Goal: Task Accomplishment & Management: Complete application form

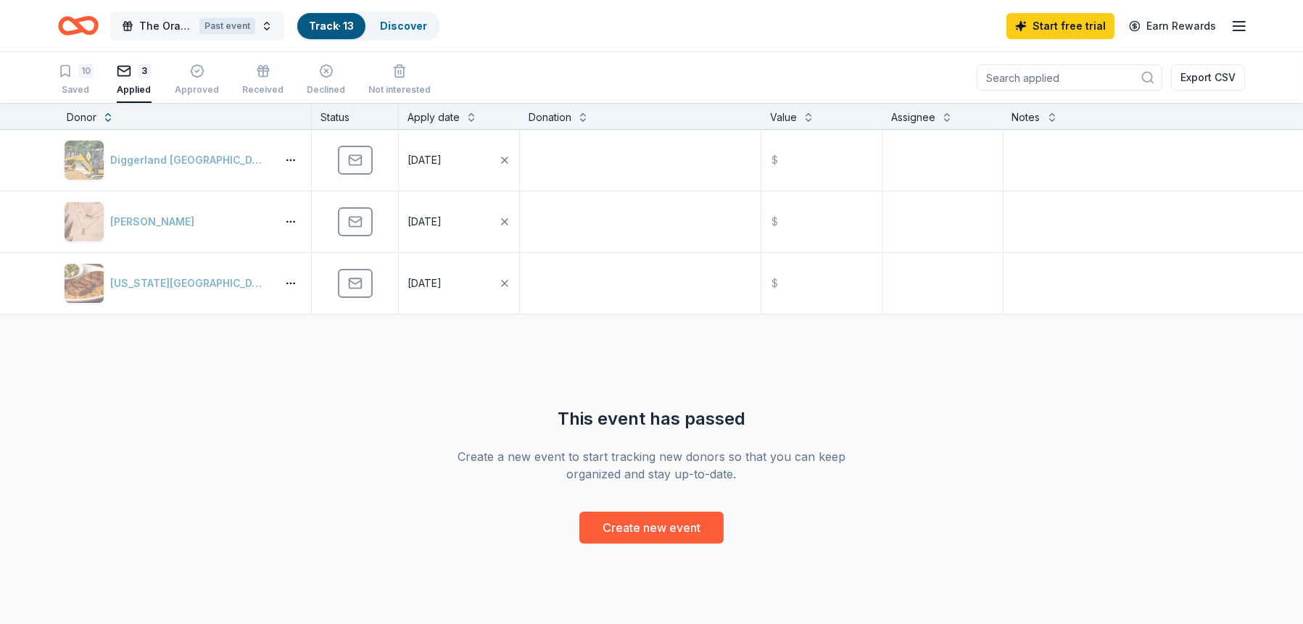
click at [236, 28] on div "Past event" at bounding box center [227, 26] width 56 height 16
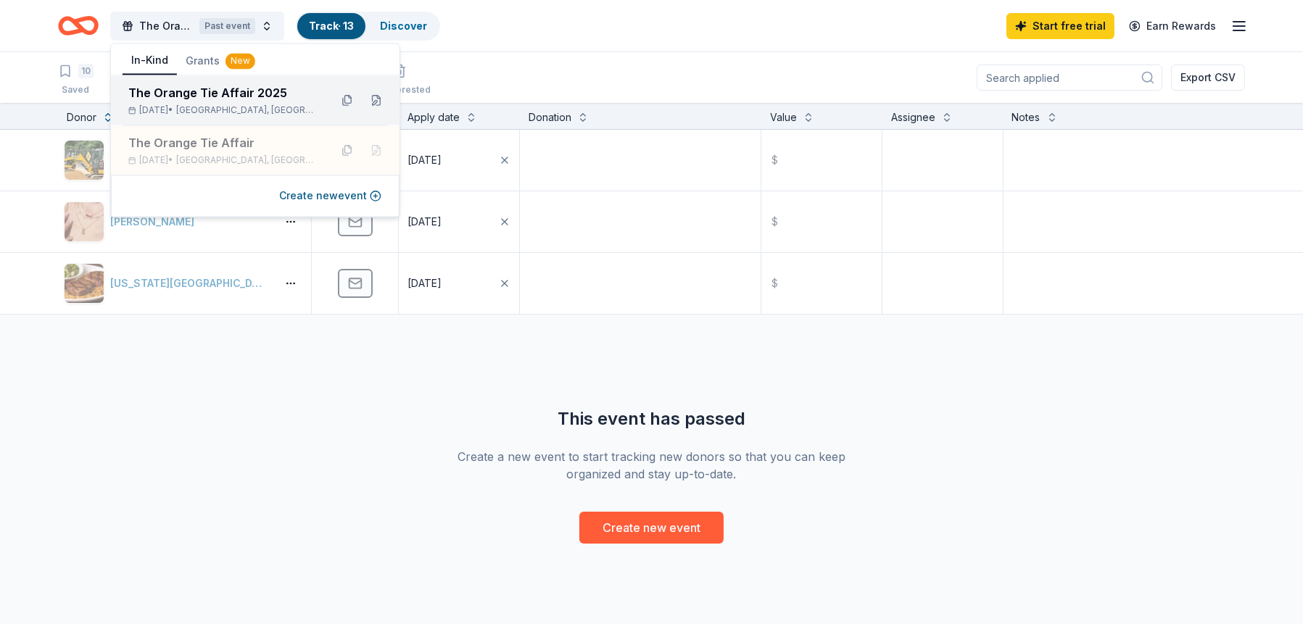
click at [229, 92] on div "The Orange Tie Affair 2025" at bounding box center [223, 92] width 190 height 17
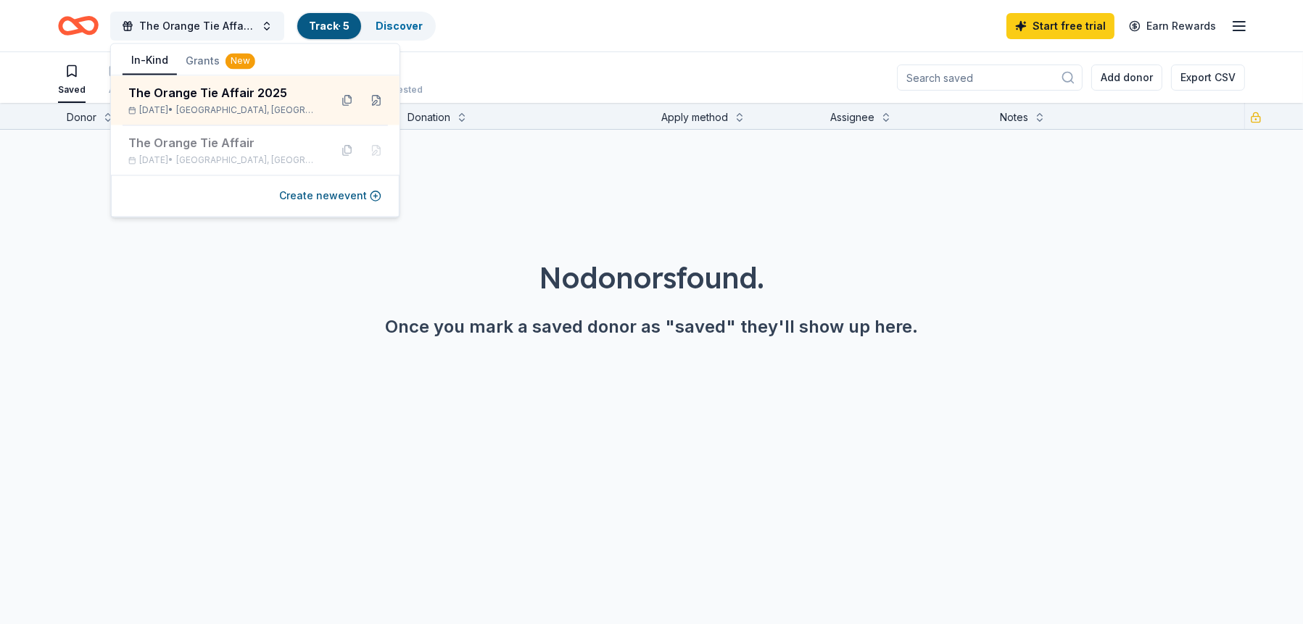
click at [332, 23] on link "Track · 5" at bounding box center [329, 26] width 41 height 12
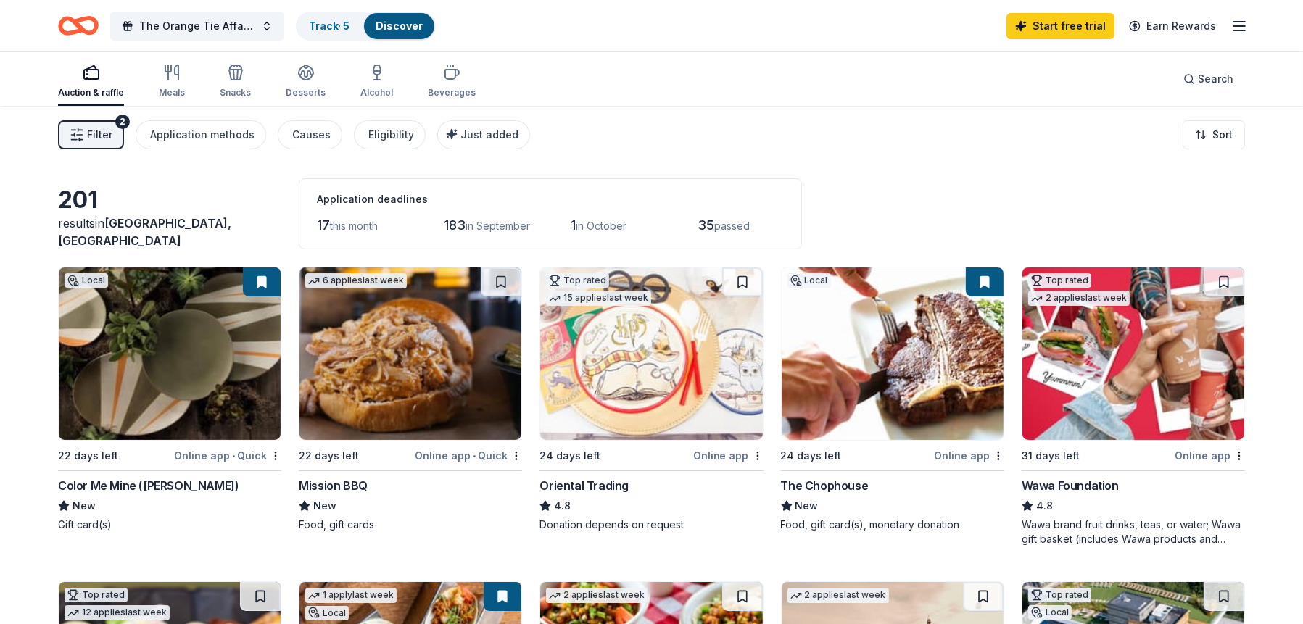
click at [122, 122] on div "2" at bounding box center [122, 122] width 15 height 15
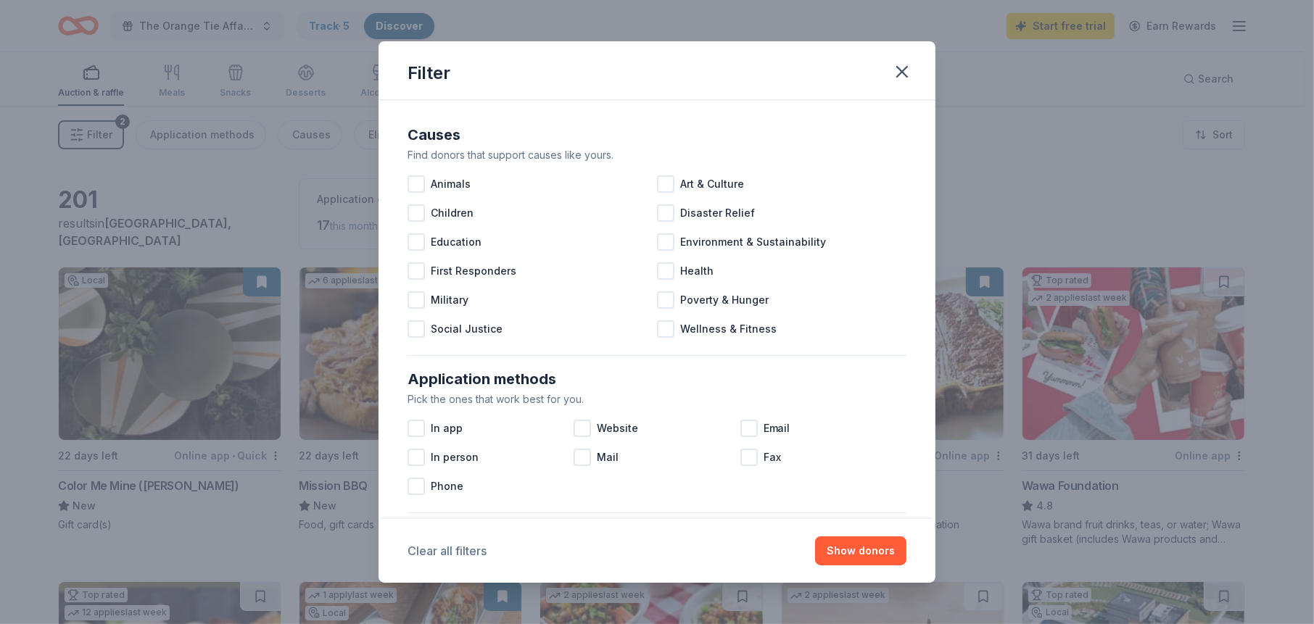
click at [429, 553] on button "Clear all filters" at bounding box center [447, 550] width 79 height 17
click at [899, 70] on icon "button" at bounding box center [902, 72] width 10 height 10
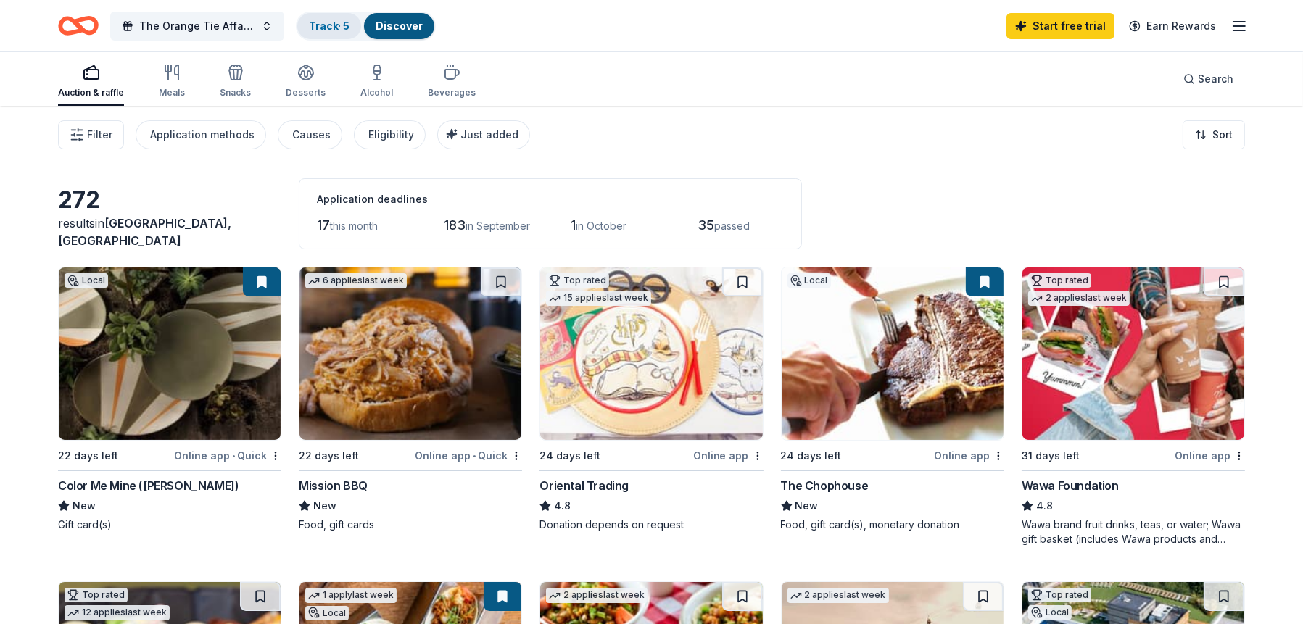
click at [337, 24] on link "Track · 5" at bounding box center [329, 26] width 41 height 12
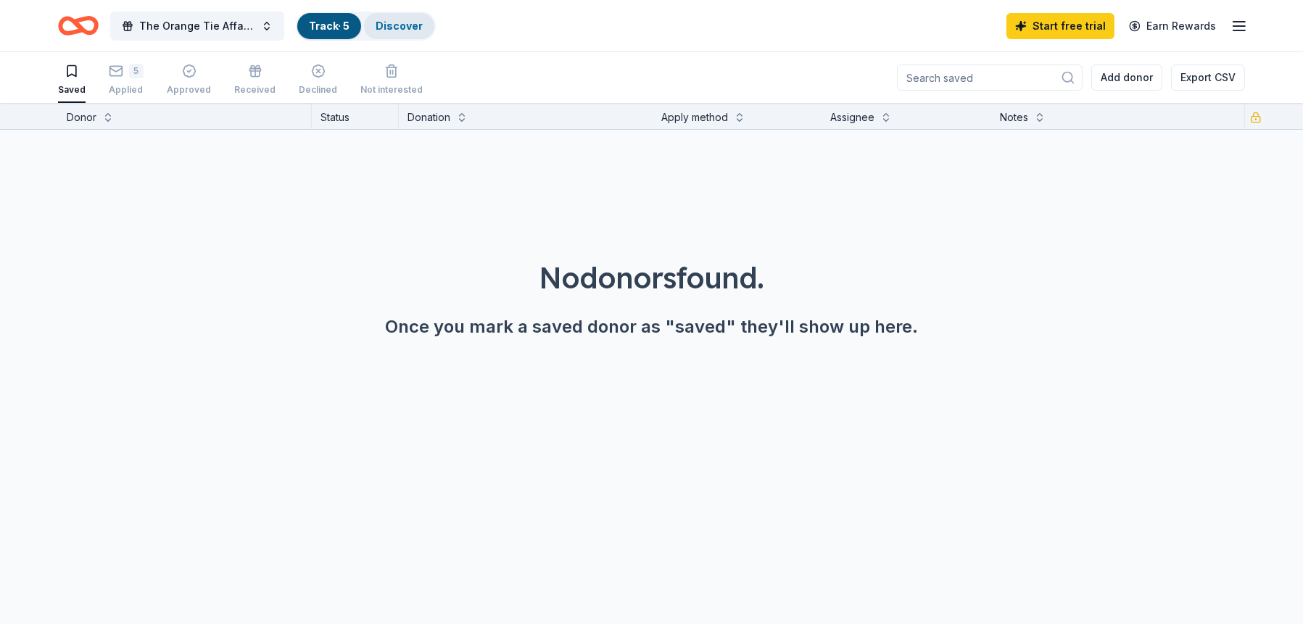
click at [389, 25] on link "Discover" at bounding box center [399, 26] width 47 height 12
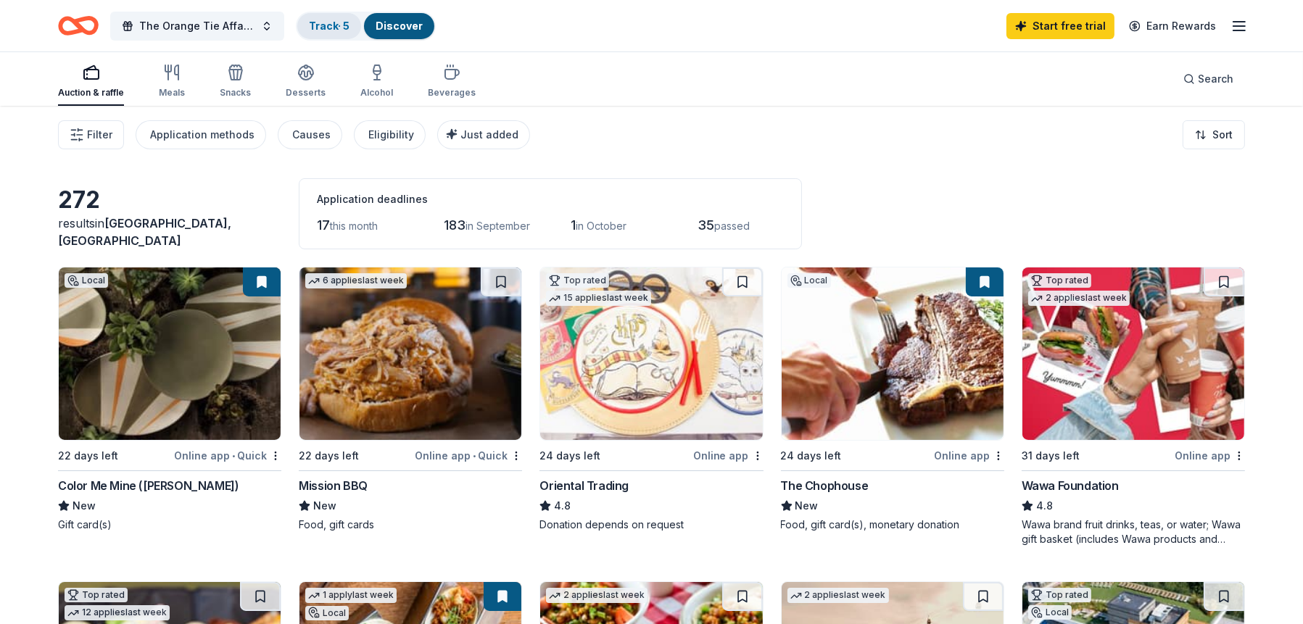
click at [328, 24] on link "Track · 5" at bounding box center [329, 26] width 41 height 12
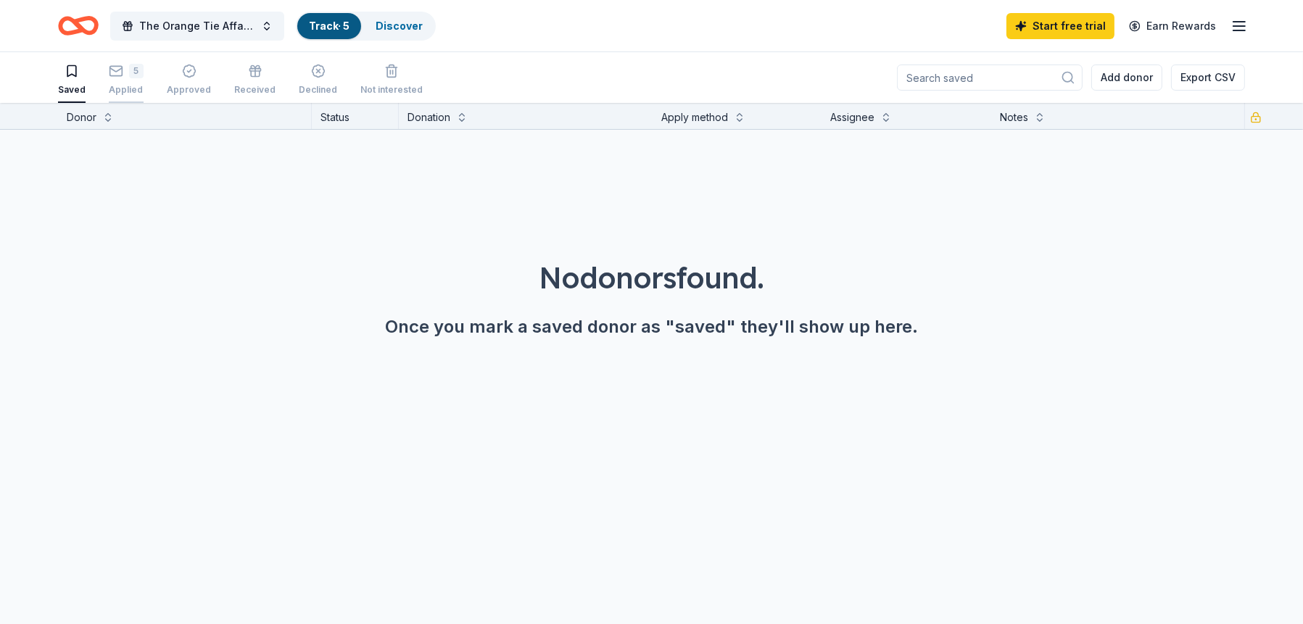
click at [125, 84] on div "Applied" at bounding box center [126, 90] width 35 height 12
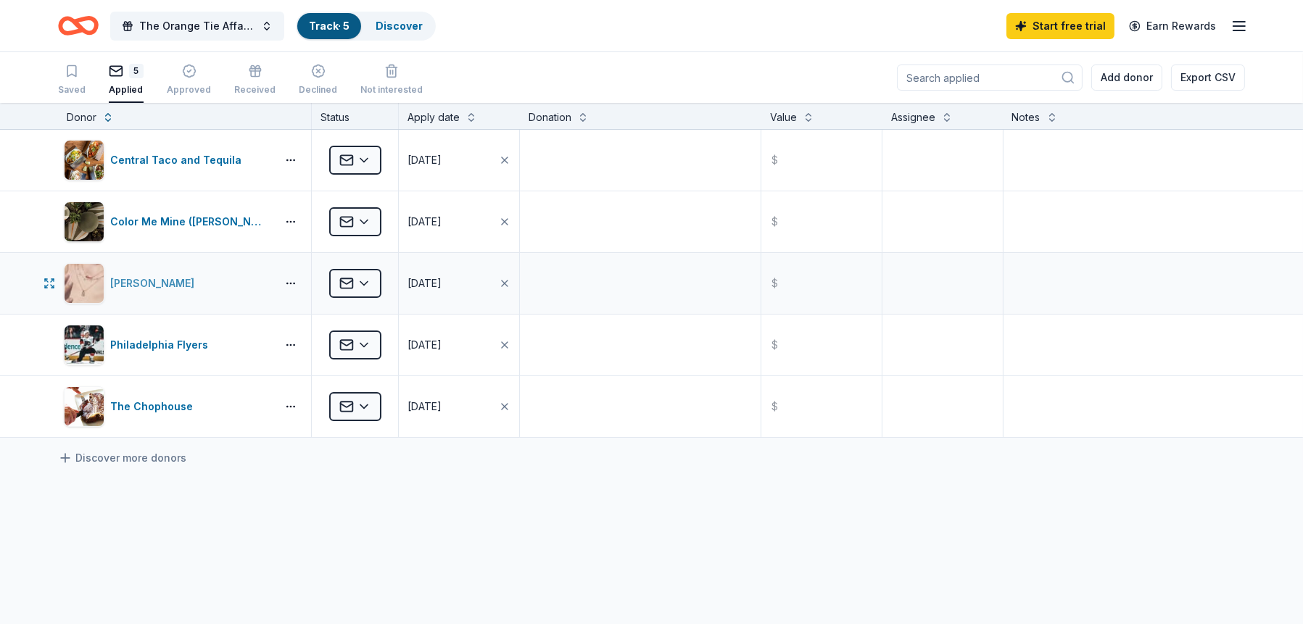
click at [141, 281] on div "[PERSON_NAME]" at bounding box center [155, 283] width 90 height 17
click at [400, 33] on div "Discover" at bounding box center [399, 26] width 70 height 26
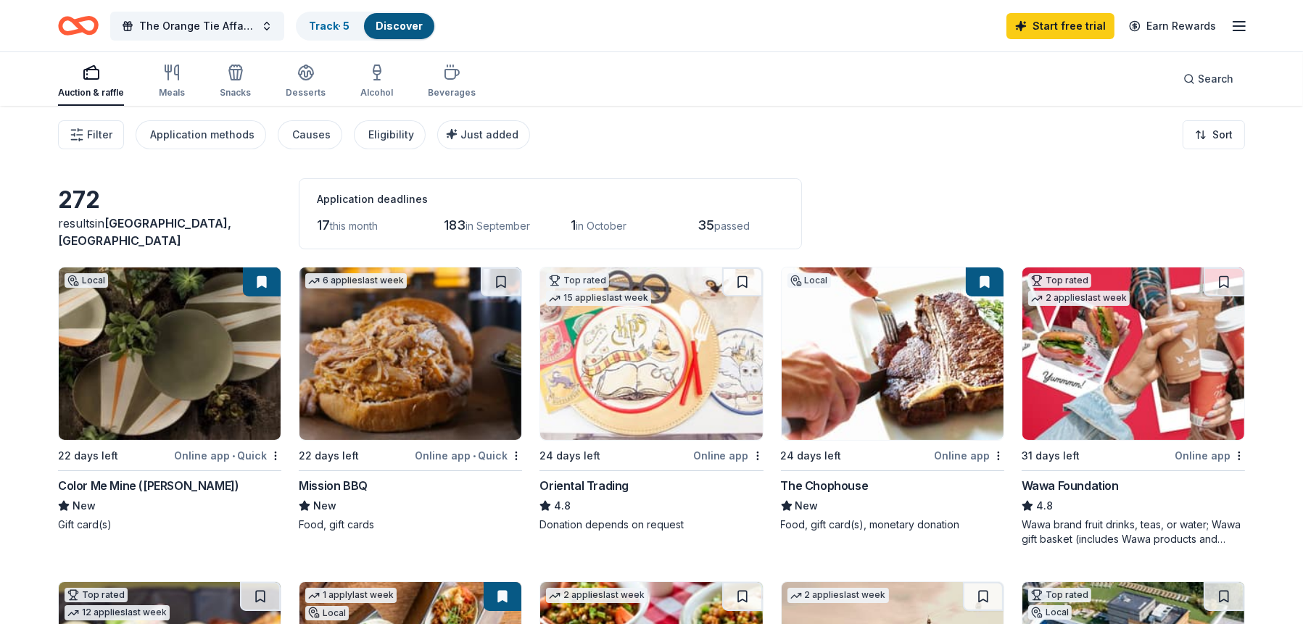
click at [374, 350] on img at bounding box center [410, 354] width 222 height 173
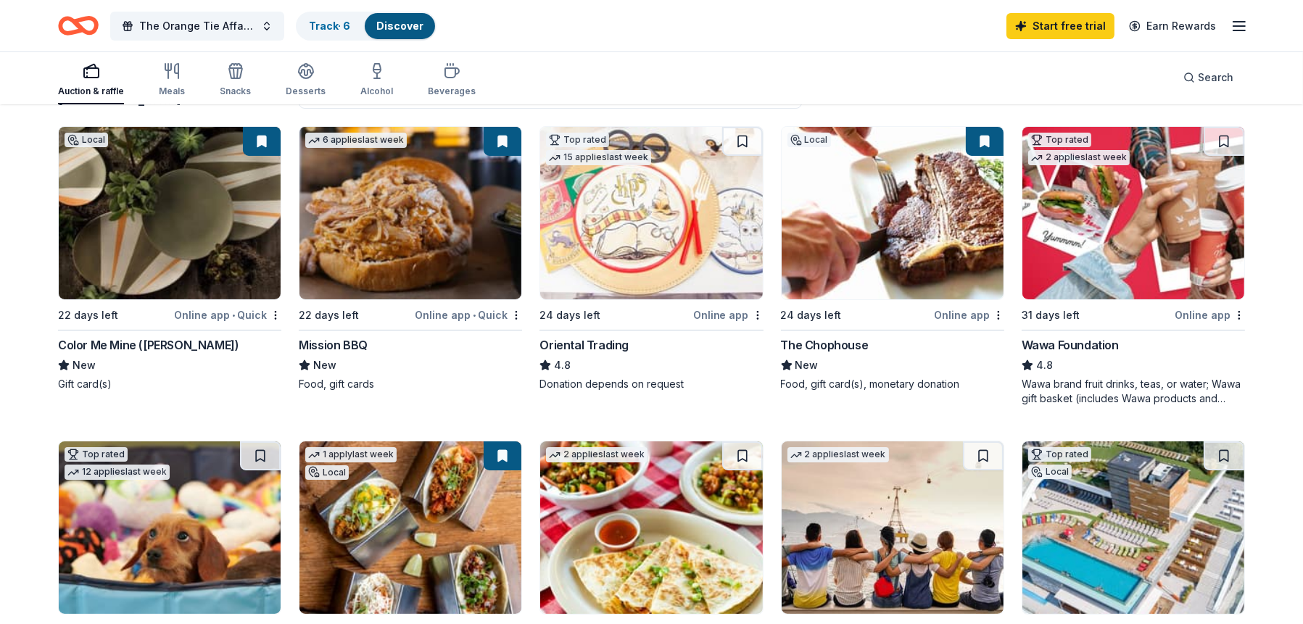
scroll to position [145, 0]
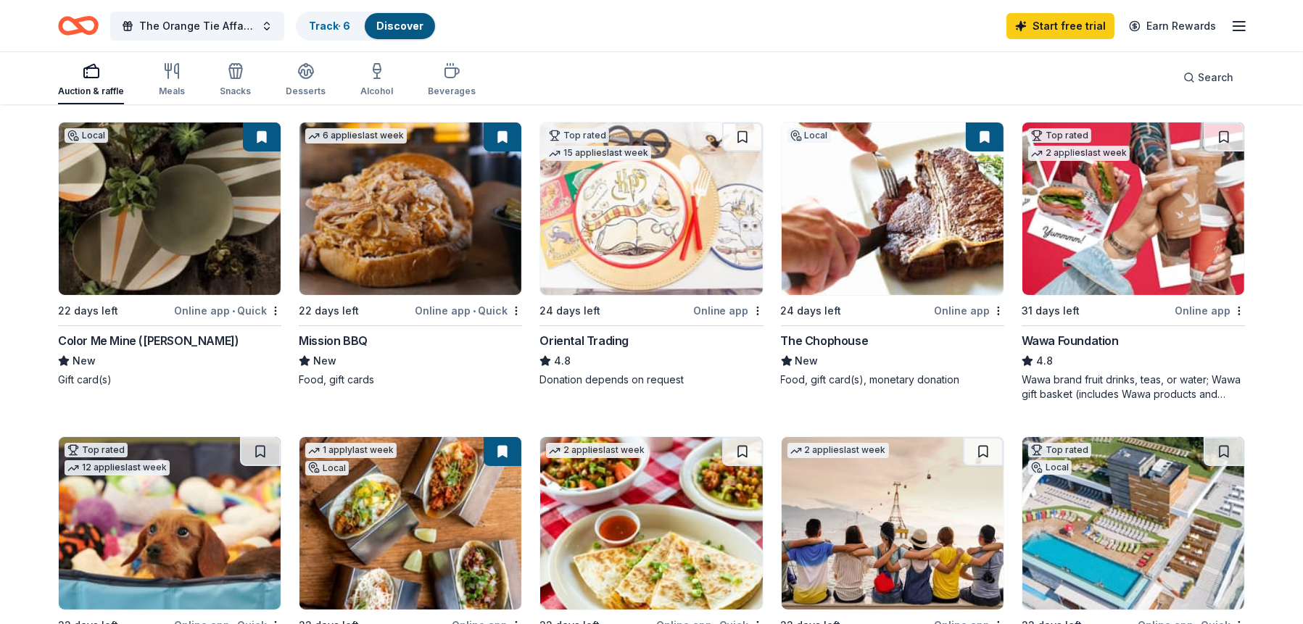
click at [1139, 222] on img at bounding box center [1133, 209] width 222 height 173
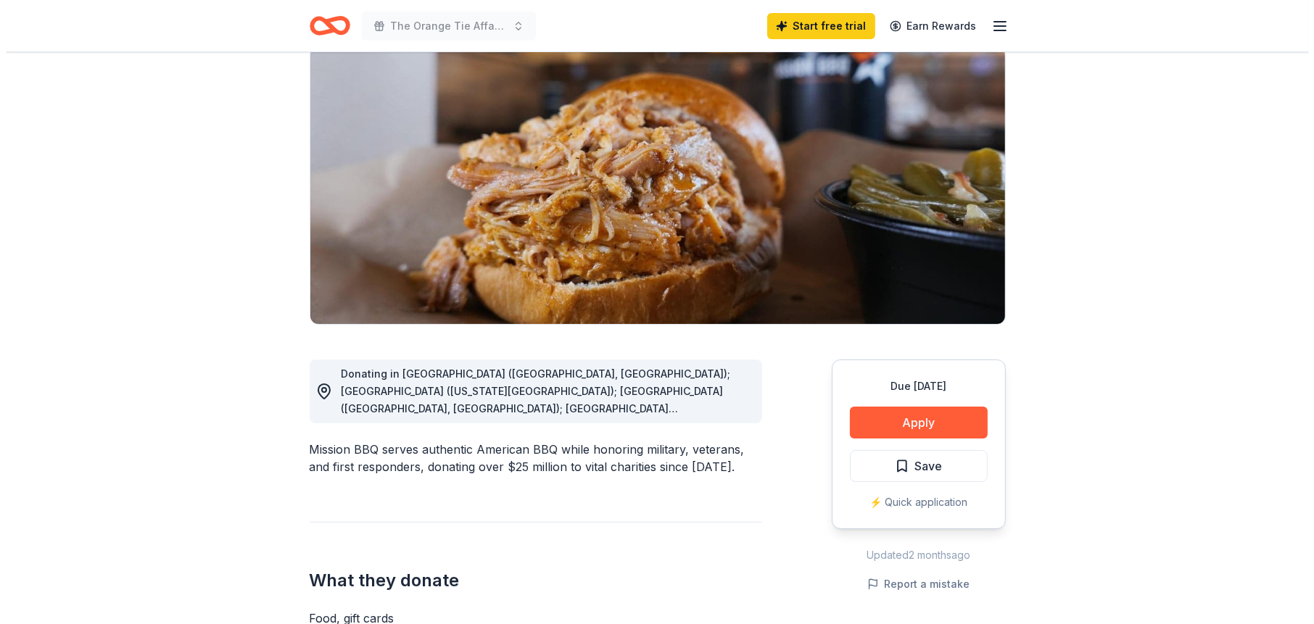
scroll to position [218, 0]
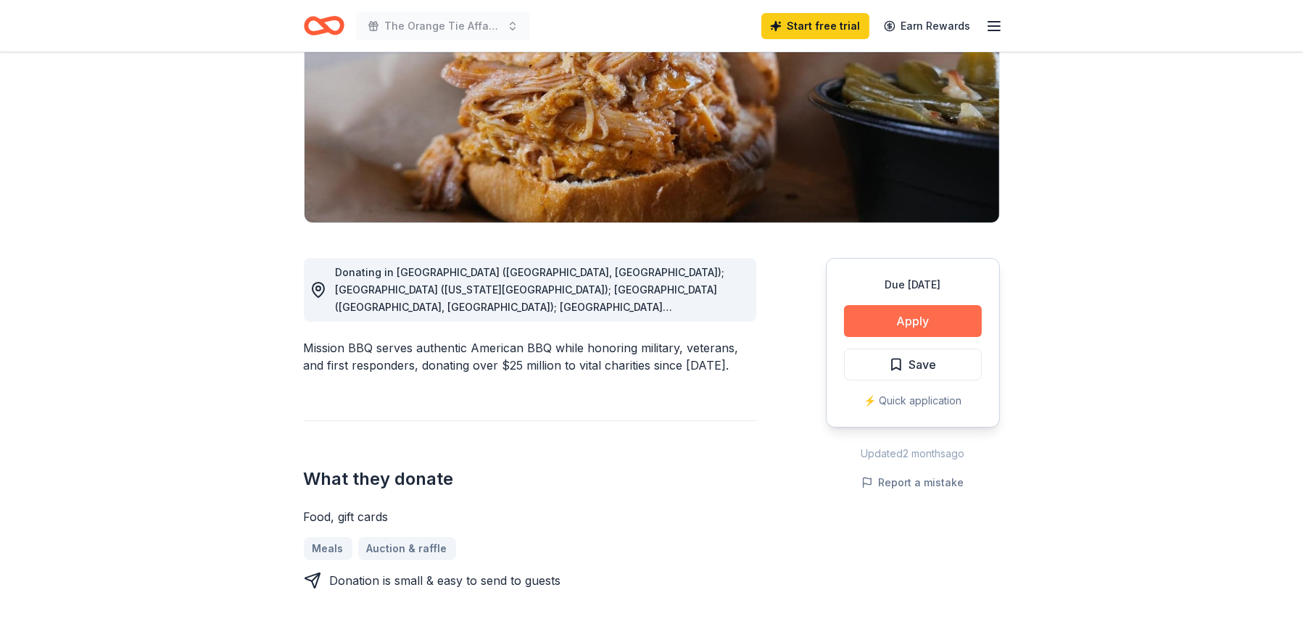
click at [893, 328] on button "Apply" at bounding box center [913, 321] width 138 height 32
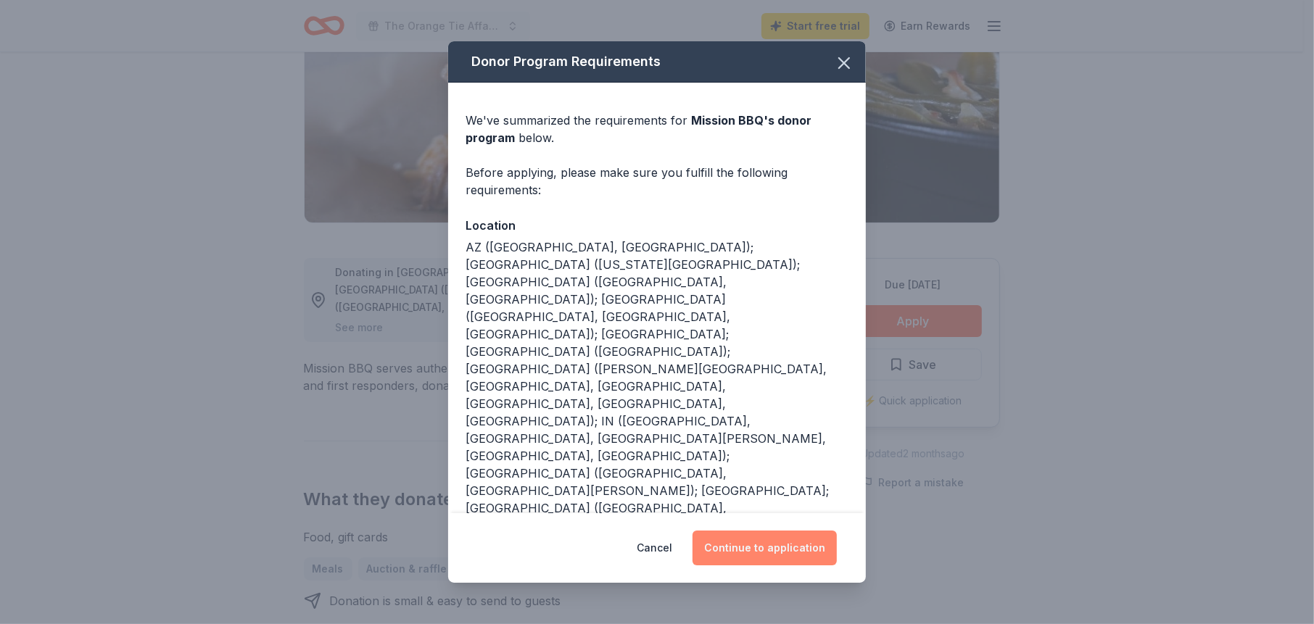
click at [756, 542] on button "Continue to application" at bounding box center [765, 548] width 144 height 35
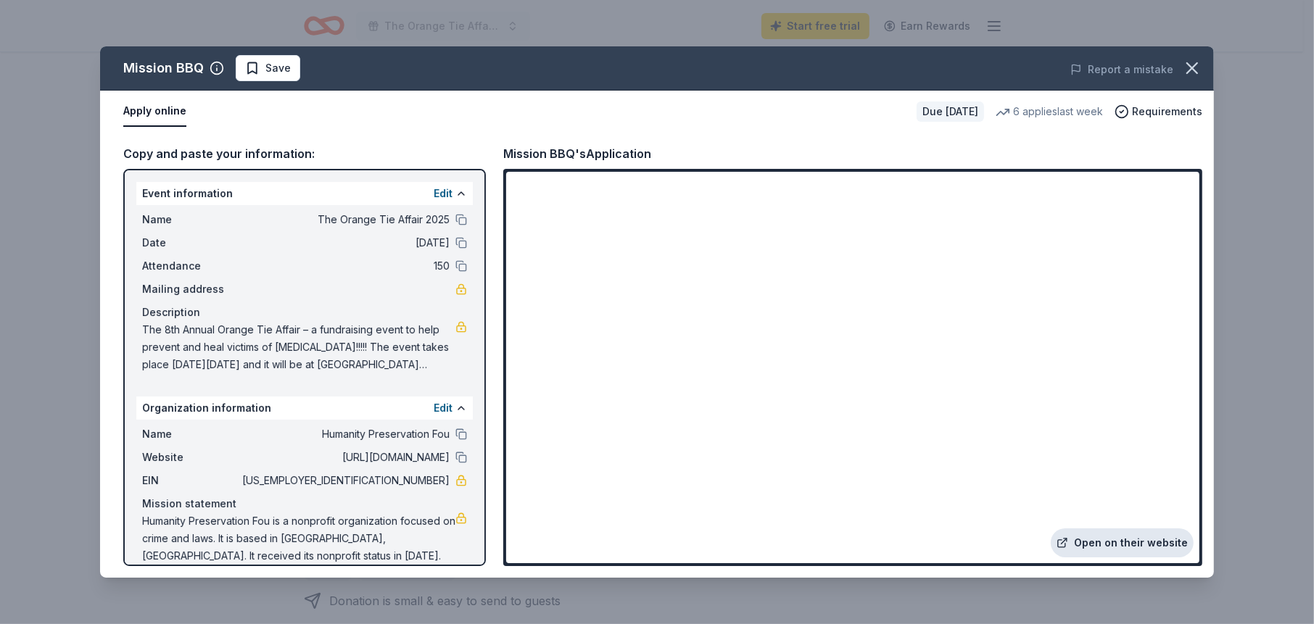
click at [1129, 540] on link "Open on their website" at bounding box center [1122, 543] width 143 height 29
click at [1189, 70] on icon "button" at bounding box center [1192, 68] width 10 height 10
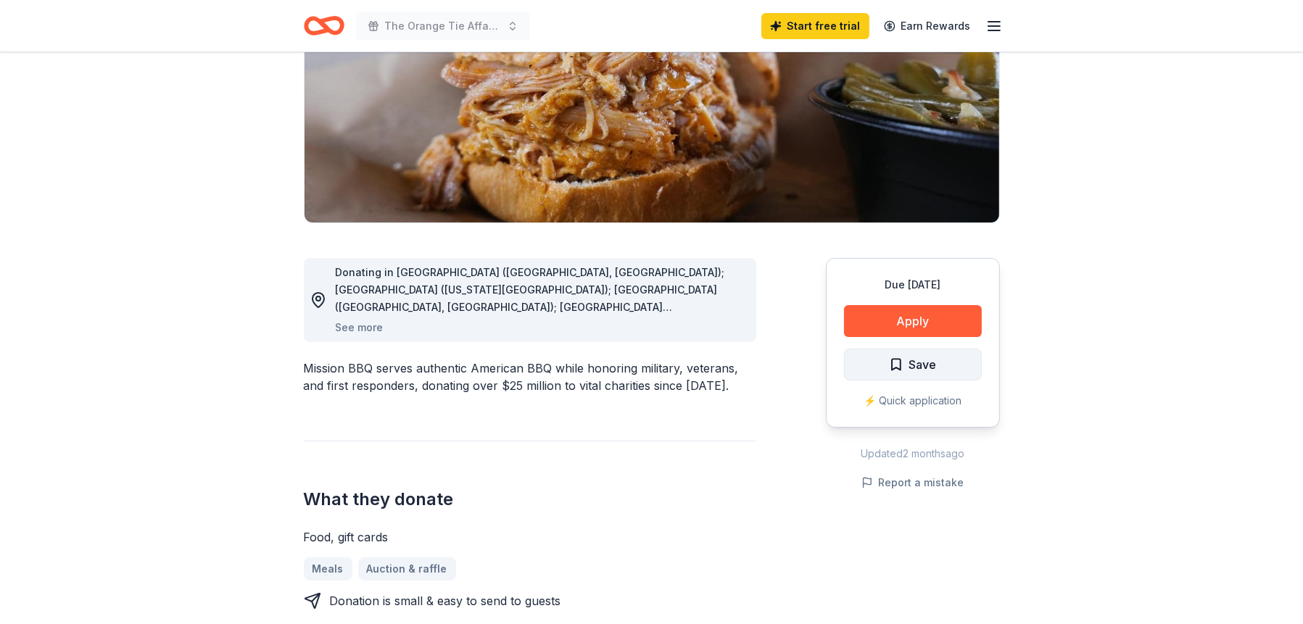
click at [906, 363] on span "Save" at bounding box center [913, 364] width 48 height 19
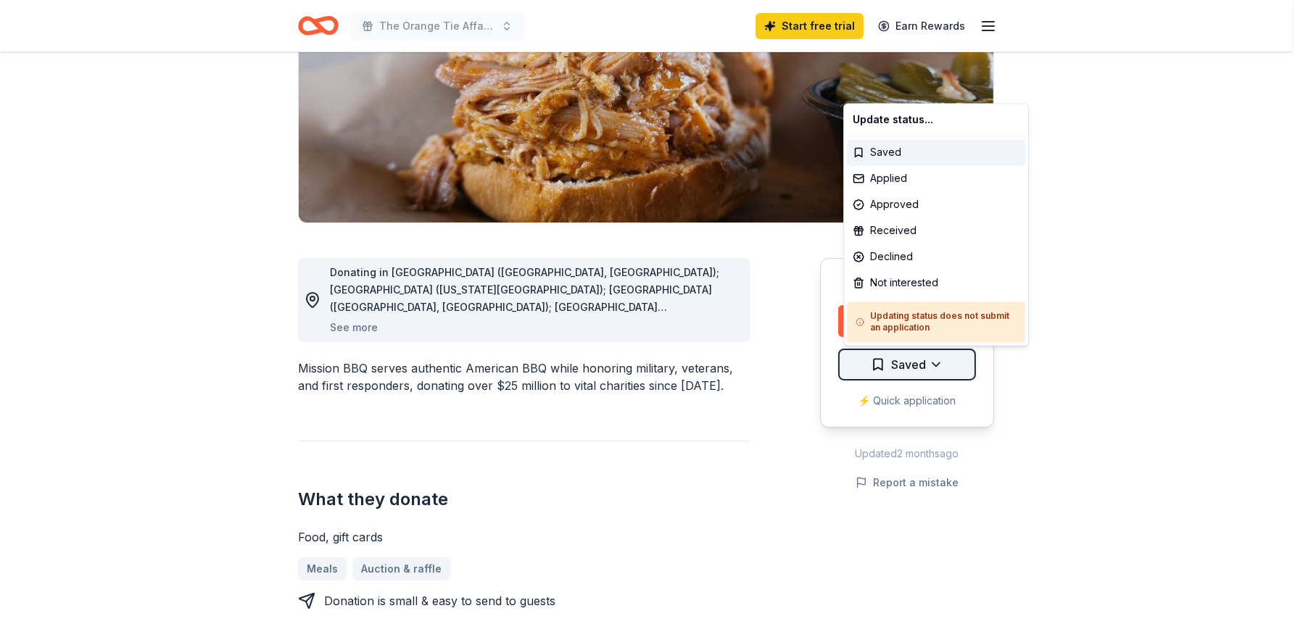
click at [944, 363] on html "The Orange Tie Affair 2025 Start free trial Earn Rewards Due in 22 days Share M…" at bounding box center [651, 94] width 1303 height 624
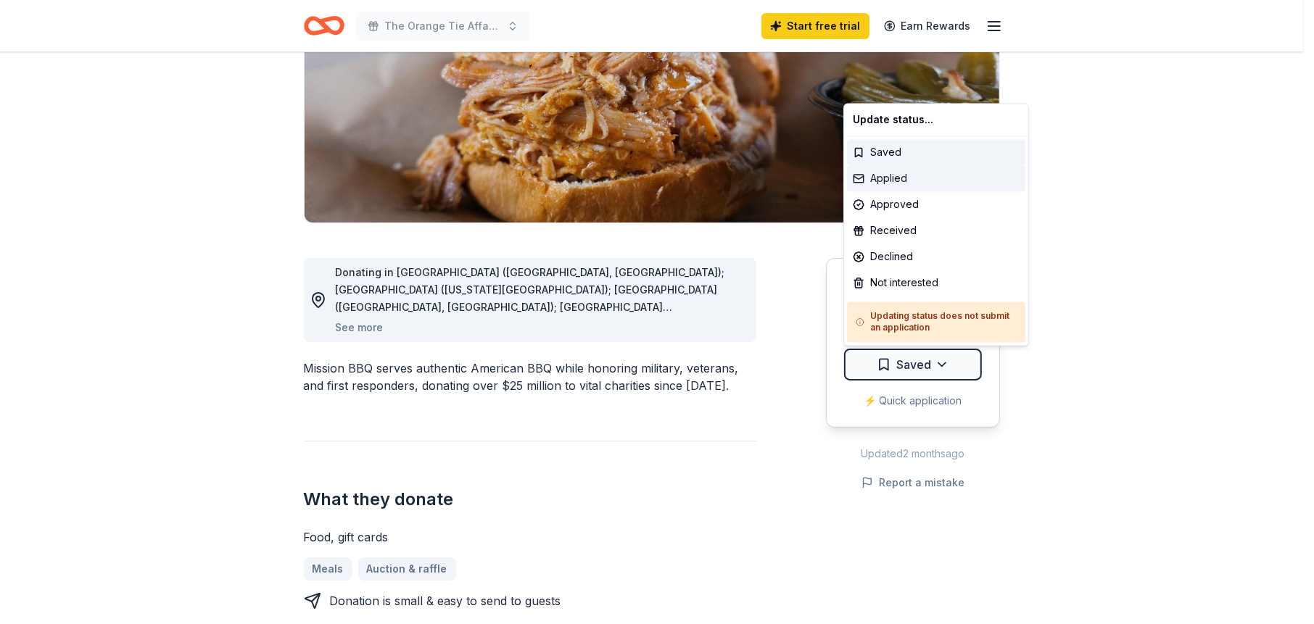
click at [904, 175] on div "Applied" at bounding box center [936, 178] width 178 height 26
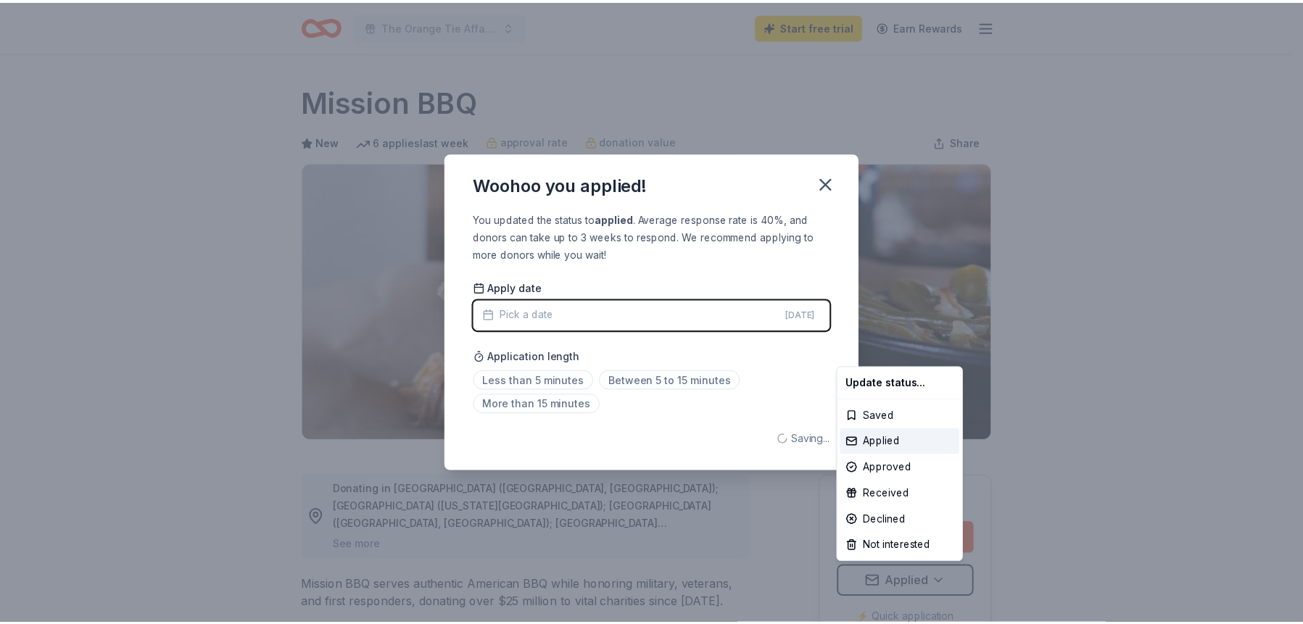
scroll to position [0, 0]
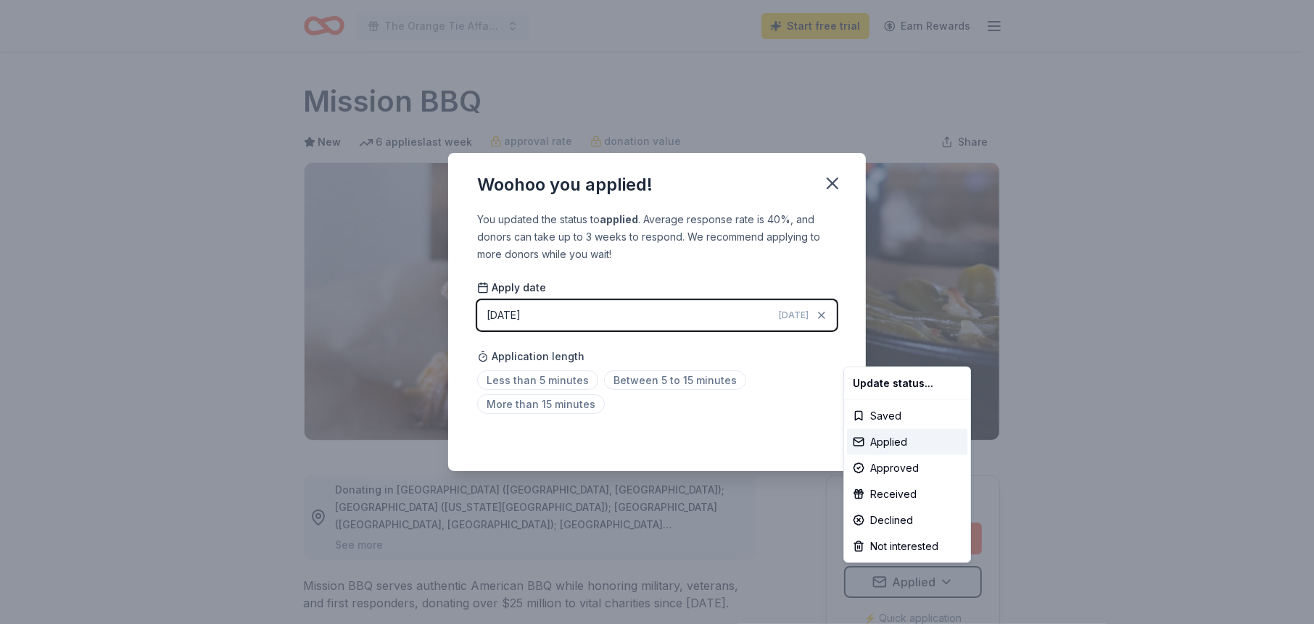
click at [521, 383] on html "The Orange Tie Affair 2025 Start free trial Earn Rewards Due in 22 days Share M…" at bounding box center [657, 312] width 1314 height 624
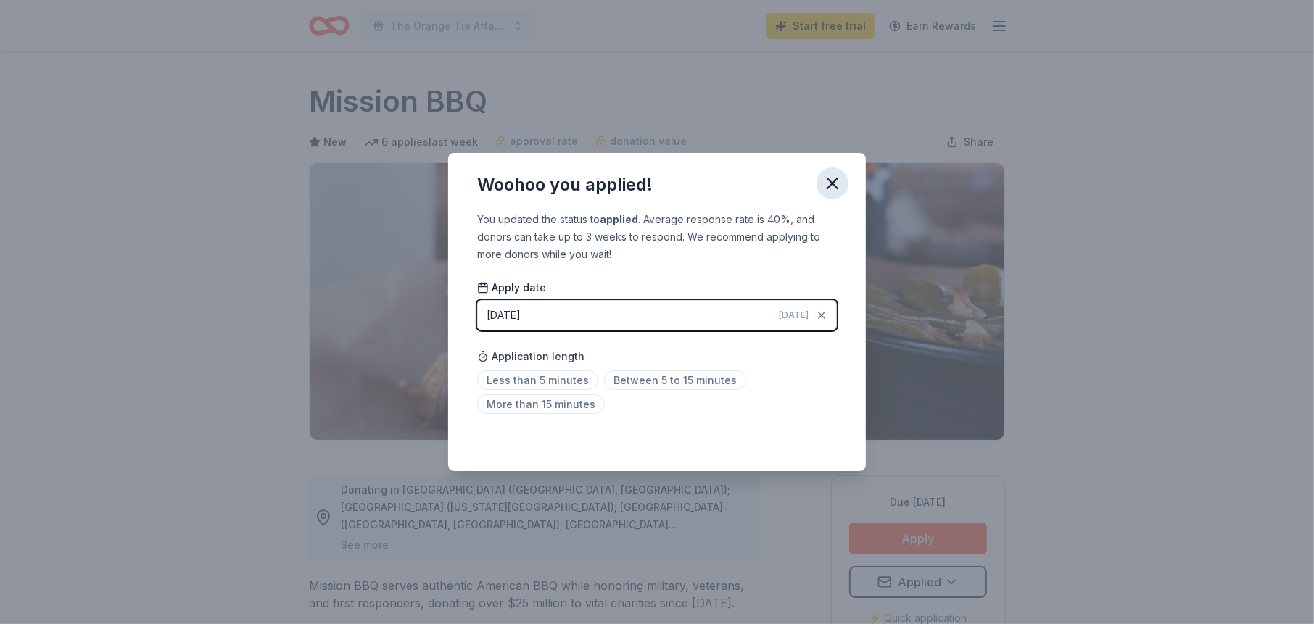
click at [835, 183] on icon "button" at bounding box center [832, 183] width 20 height 20
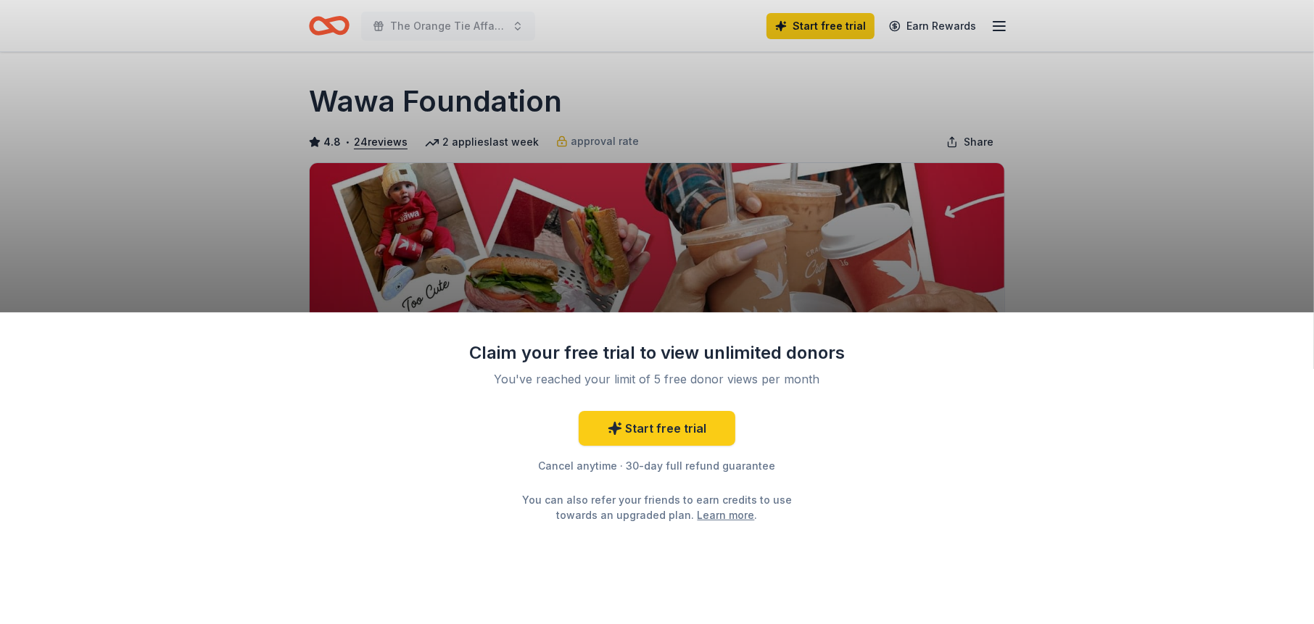
click at [1133, 117] on div "Claim your free trial to view unlimited donors You've reached your limit of 5 f…" at bounding box center [657, 312] width 1314 height 624
